Goal: Task Accomplishment & Management: Complete application form

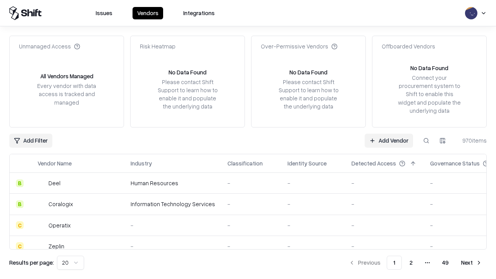
click at [389, 140] on link "Add Vendor" at bounding box center [389, 141] width 48 height 14
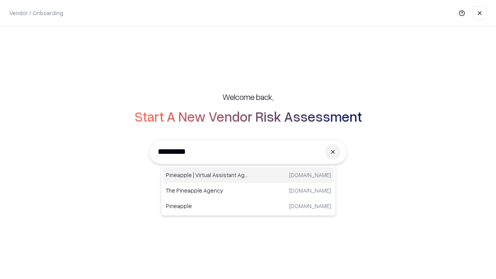
click at [248, 175] on div "Pineapple | Virtual Assistant Agency [DOMAIN_NAME]" at bounding box center [248, 175] width 171 height 16
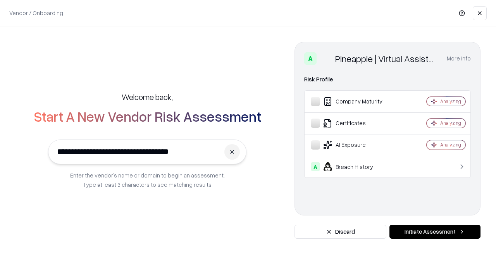
type input "**********"
click at [435, 232] on button "Initiate Assessment" at bounding box center [434, 232] width 91 height 14
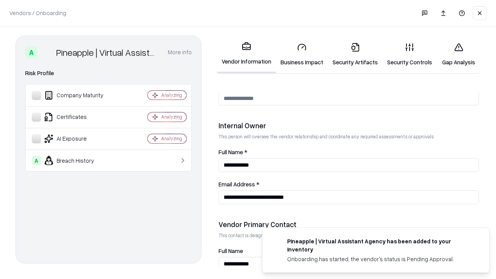
scroll to position [401, 0]
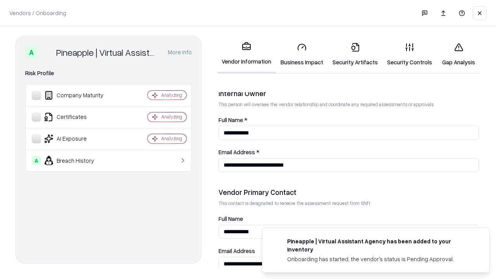
click at [302, 54] on link "Business Impact" at bounding box center [302, 54] width 52 height 36
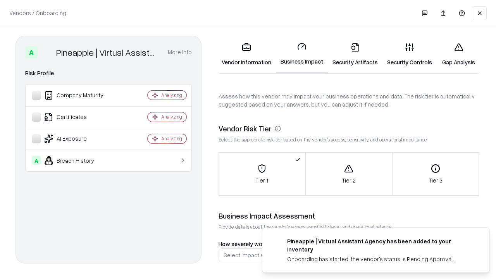
click at [355, 54] on link "Security Artifacts" at bounding box center [355, 54] width 55 height 36
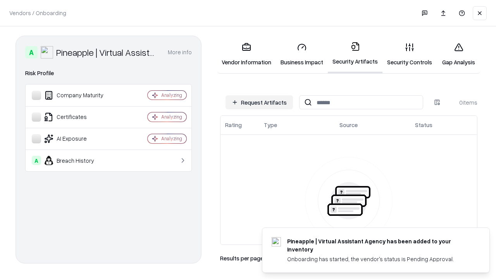
click at [259, 102] on button "Request Artifacts" at bounding box center [259, 102] width 67 height 14
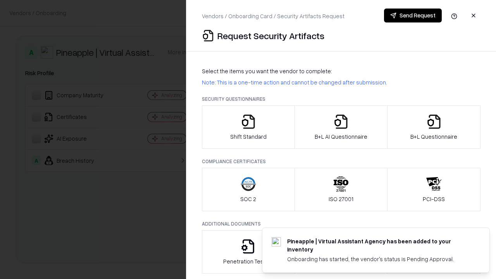
click at [248, 127] on icon "button" at bounding box center [249, 122] width 16 height 16
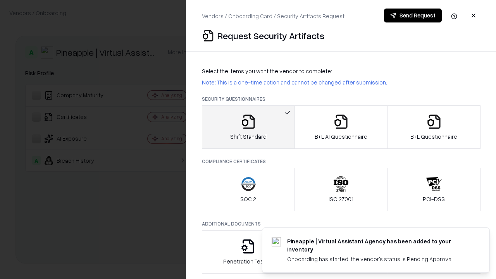
click at [413, 16] on button "Send Request" at bounding box center [413, 16] width 58 height 14
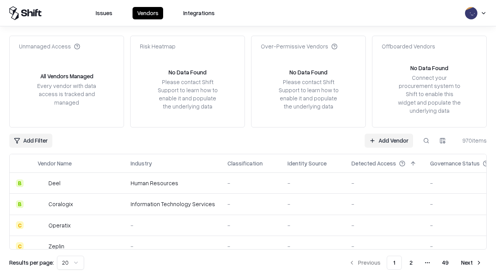
click at [426, 140] on button at bounding box center [426, 141] width 14 height 14
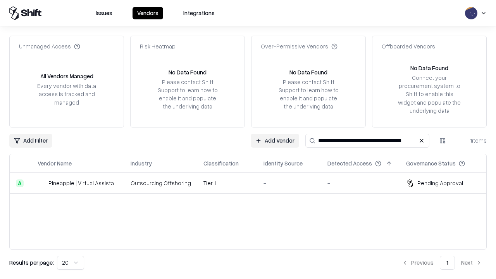
type input "**********"
click at [253, 183] on td "Tier 1" at bounding box center [227, 183] width 60 height 21
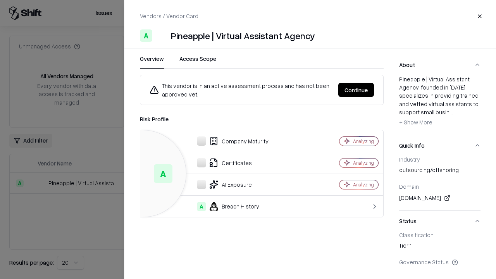
click at [356, 90] on button "Continue" at bounding box center [356, 90] width 36 height 14
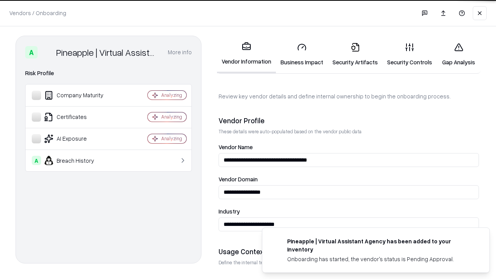
click at [355, 54] on link "Security Artifacts" at bounding box center [355, 54] width 55 height 36
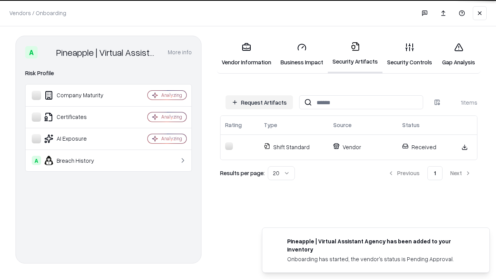
click at [410, 54] on link "Security Controls" at bounding box center [409, 54] width 54 height 36
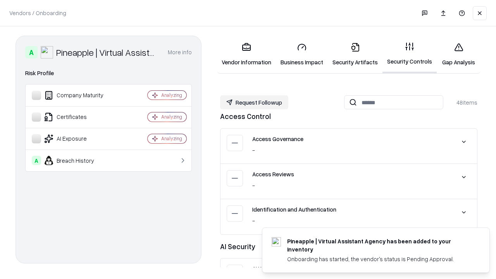
click at [254, 102] on button "Request Followup" at bounding box center [254, 102] width 68 height 14
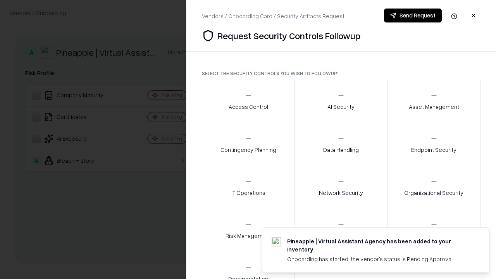
click at [248, 102] on div "Access Control" at bounding box center [249, 101] width 40 height 19
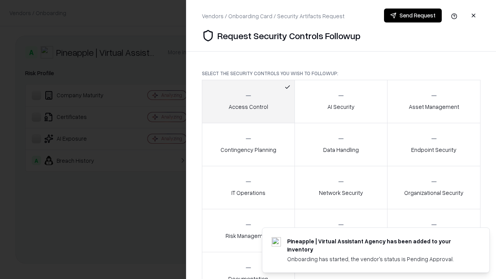
click at [413, 16] on button "Send Request" at bounding box center [413, 16] width 58 height 14
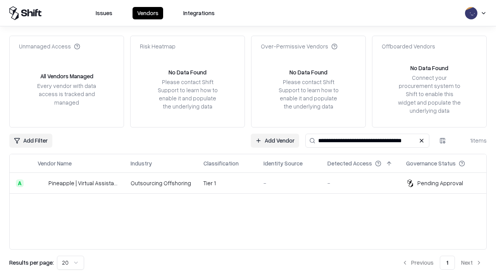
type input "**********"
click at [253, 183] on td "Tier 1" at bounding box center [227, 183] width 60 height 21
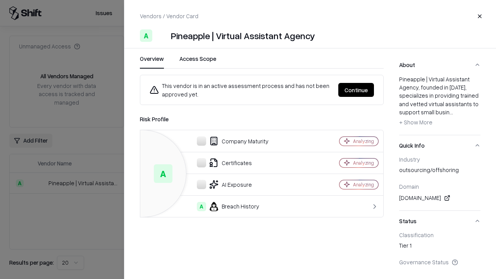
click at [356, 90] on button "Continue" at bounding box center [356, 90] width 36 height 14
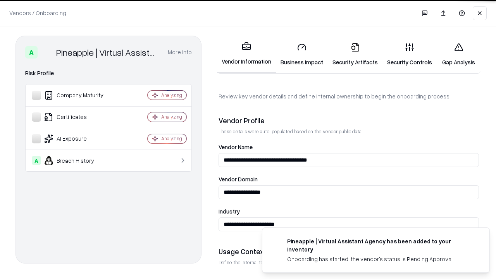
click at [458, 54] on link "Gap Analysis" at bounding box center [459, 54] width 44 height 36
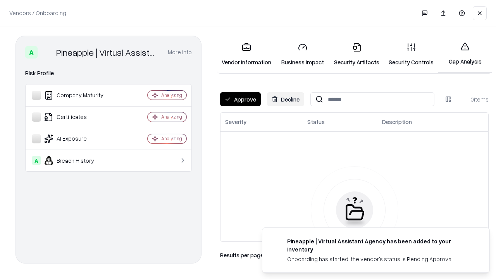
click at [240, 99] on button "Approve" at bounding box center [240, 99] width 41 height 14
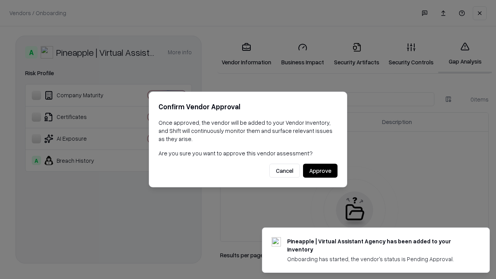
click at [320, 171] on button "Approve" at bounding box center [320, 171] width 34 height 14
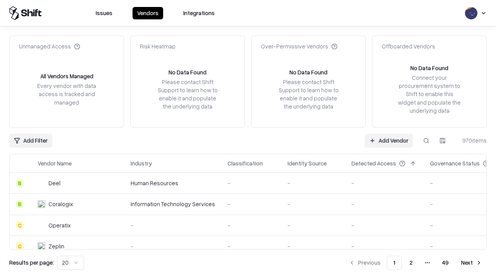
type input "**********"
click at [389, 140] on link "Add Vendor" at bounding box center [389, 141] width 48 height 14
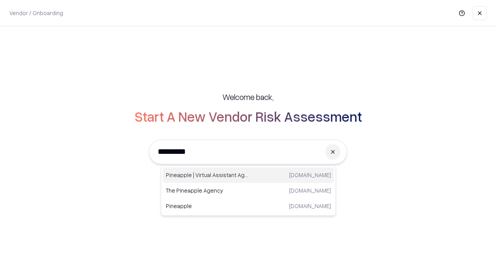
click at [248, 175] on div "Pineapple | Virtual Assistant Agency [DOMAIN_NAME]" at bounding box center [248, 175] width 171 height 16
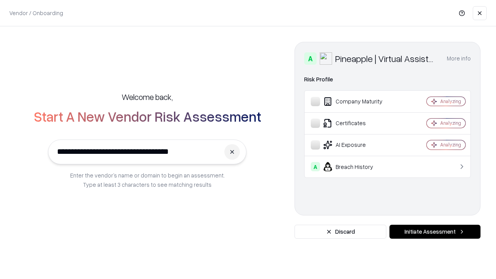
type input "**********"
click at [435, 232] on button "Initiate Assessment" at bounding box center [434, 232] width 91 height 14
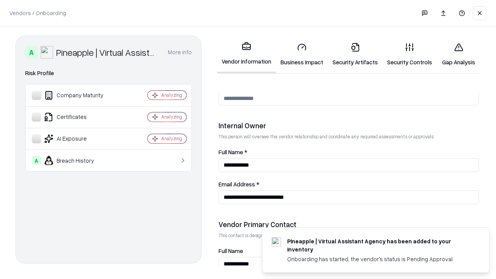
scroll to position [401, 0]
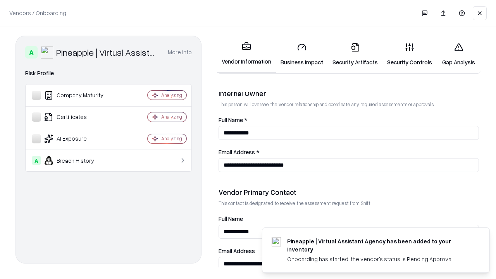
click at [458, 54] on link "Gap Analysis" at bounding box center [459, 54] width 44 height 36
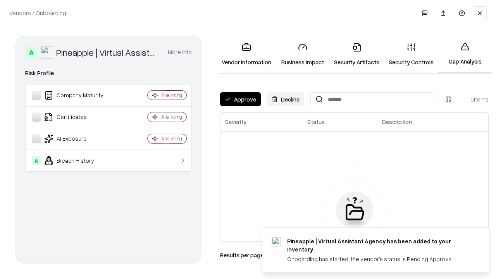
click at [240, 99] on button "Approve" at bounding box center [240, 99] width 41 height 14
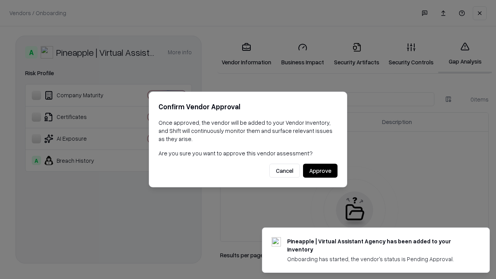
click at [320, 171] on button "Approve" at bounding box center [320, 171] width 34 height 14
